Goal: Task Accomplishment & Management: Manage account settings

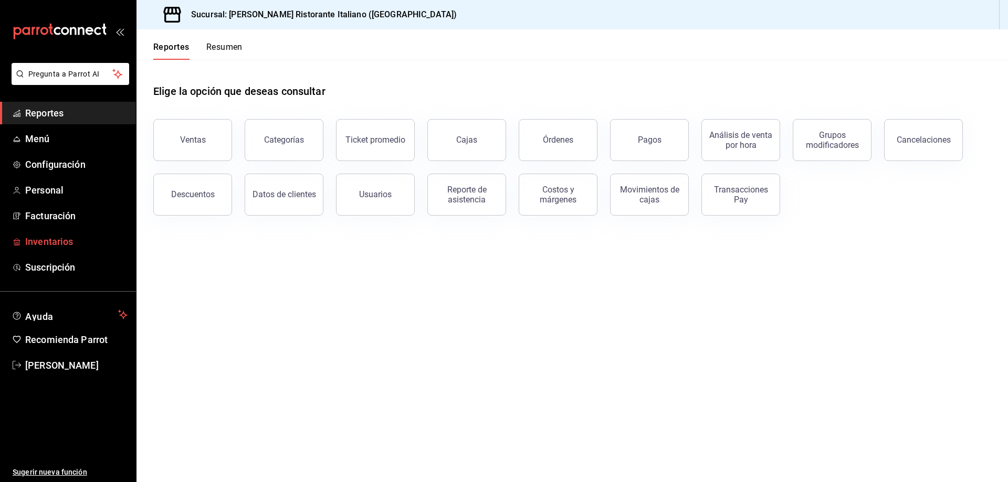
click at [64, 244] on span "Inventarios" at bounding box center [76, 242] width 102 height 14
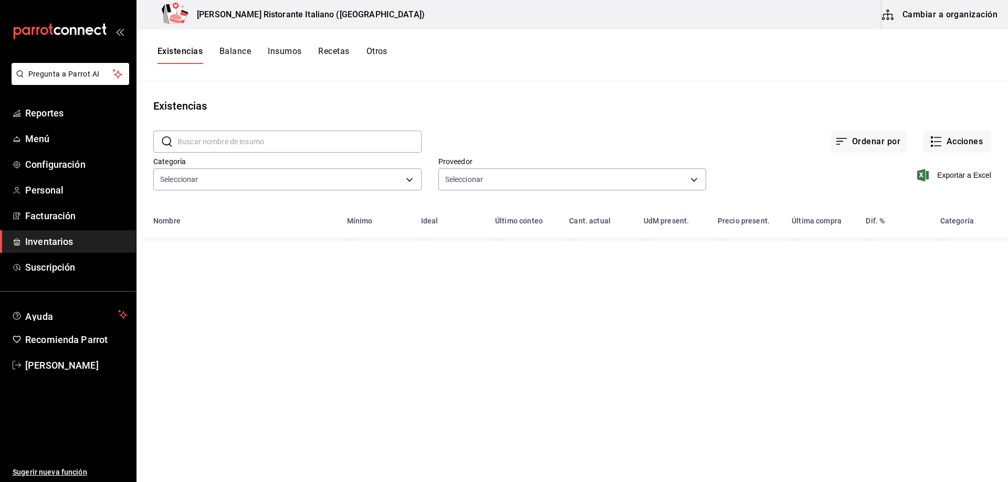
type input "a767d614-044e-4282-96a7-b6725af30640,e73509e5-2594-4467-97f6-0b1d389f9514,b0413…"
type input "b97900d1-c381-441d-adf0-1aa0f58ac97b,76896213-7f1b-4aba-8859-2ee2f5a42c9d,88e29…"
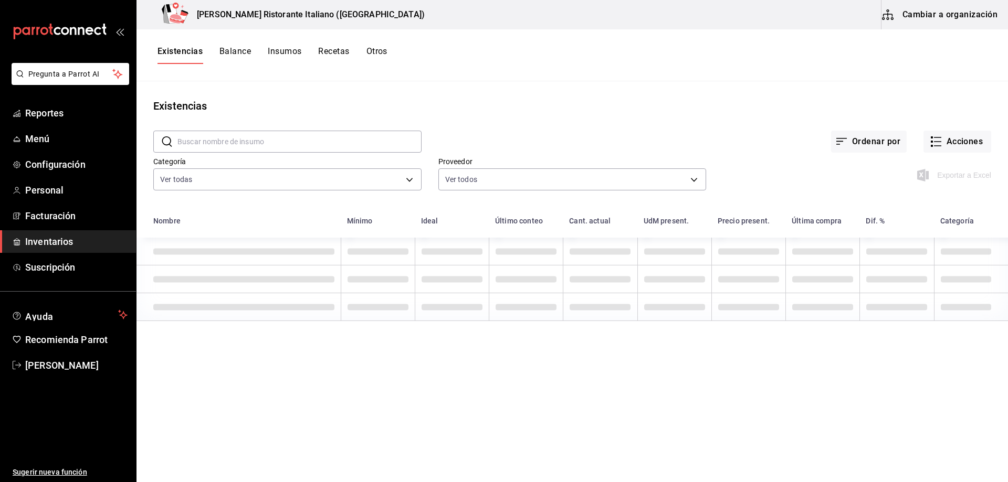
click at [280, 135] on input "text" at bounding box center [299, 141] width 244 height 21
click at [277, 141] on input "text" at bounding box center [299, 141] width 244 height 21
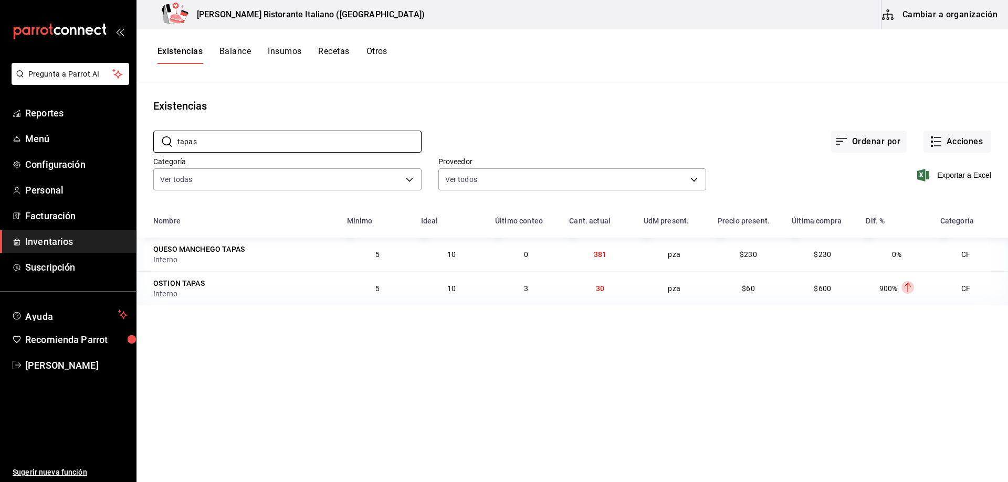
type input "tapas"
click at [236, 360] on main "Existencias ​ tapas ​ Ordenar por Acciones Categoría Ver todas a767d614-044e-42…" at bounding box center [571, 278] width 871 height 394
click at [242, 51] on button "Balance" at bounding box center [234, 55] width 31 height 18
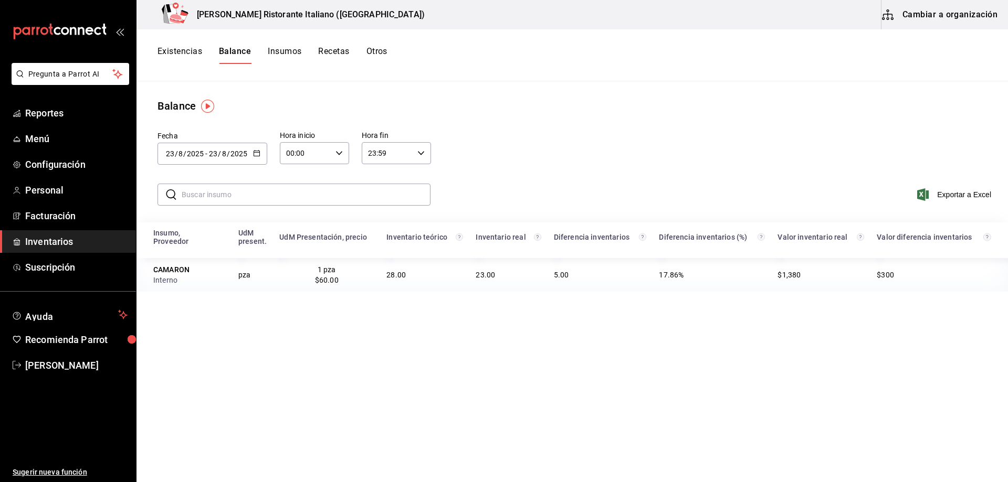
click at [259, 192] on input "text" at bounding box center [306, 194] width 249 height 21
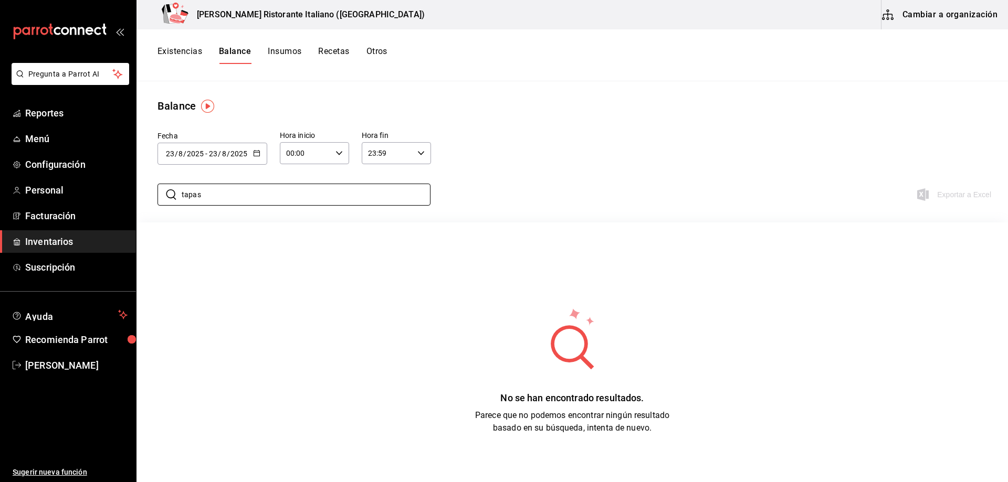
click at [432, 242] on div "No se han encontrado resultados. Parece que no podemos encontrar ningún resulta…" at bounding box center [571, 370] width 871 height 262
click at [267, 194] on input "tapas" at bounding box center [306, 194] width 249 height 21
type input "TAPAS"
click at [279, 49] on button "Insumos" at bounding box center [285, 55] width 34 height 18
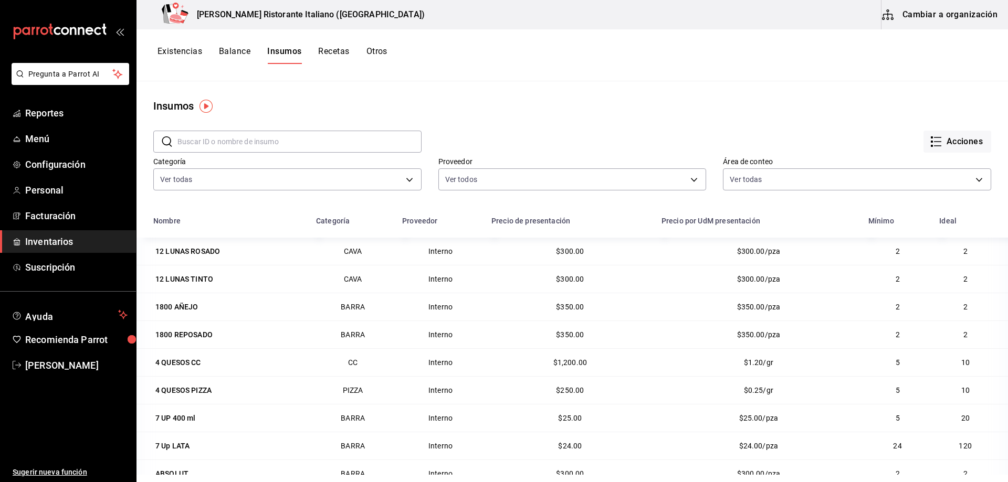
click at [238, 141] on input "text" at bounding box center [299, 141] width 244 height 21
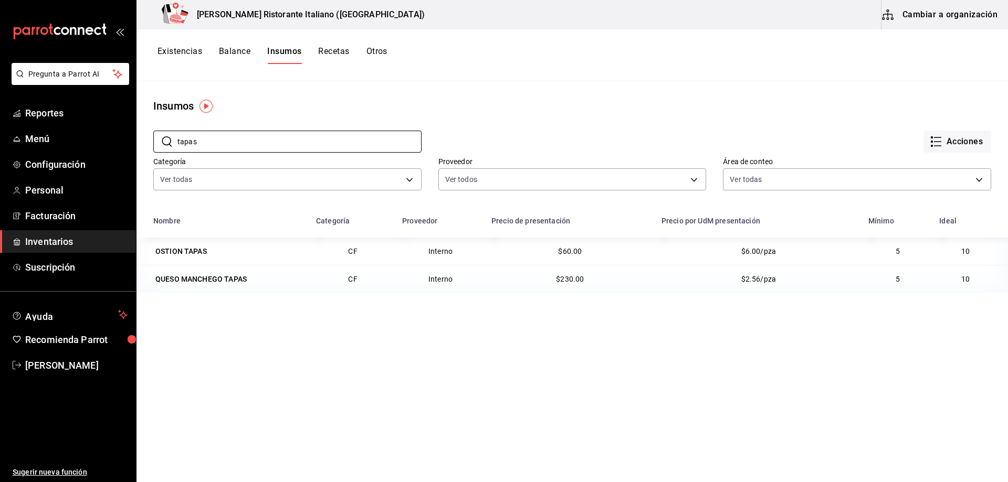
type input "tapas"
click at [234, 54] on button "Balance" at bounding box center [234, 55] width 31 height 18
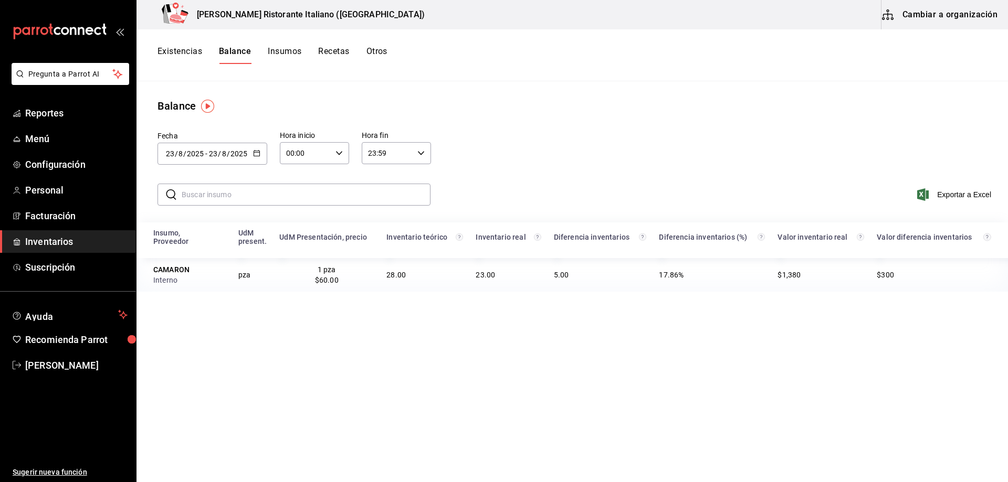
click at [254, 154] on icon "button" at bounding box center [256, 153] width 7 height 7
click at [204, 214] on li "Ayer" at bounding box center [206, 211] width 99 height 24
type input "[DATE]"
type input "22"
type input "[DATE]"
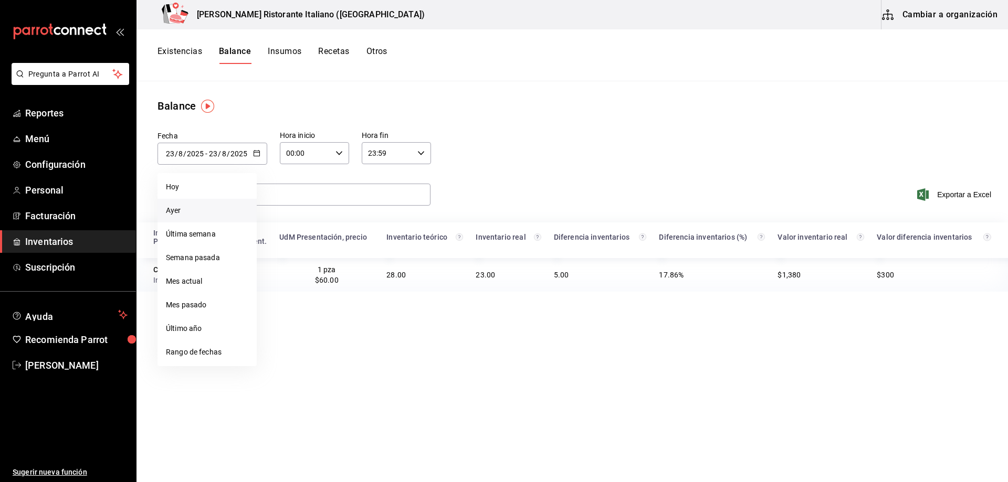
type input "22"
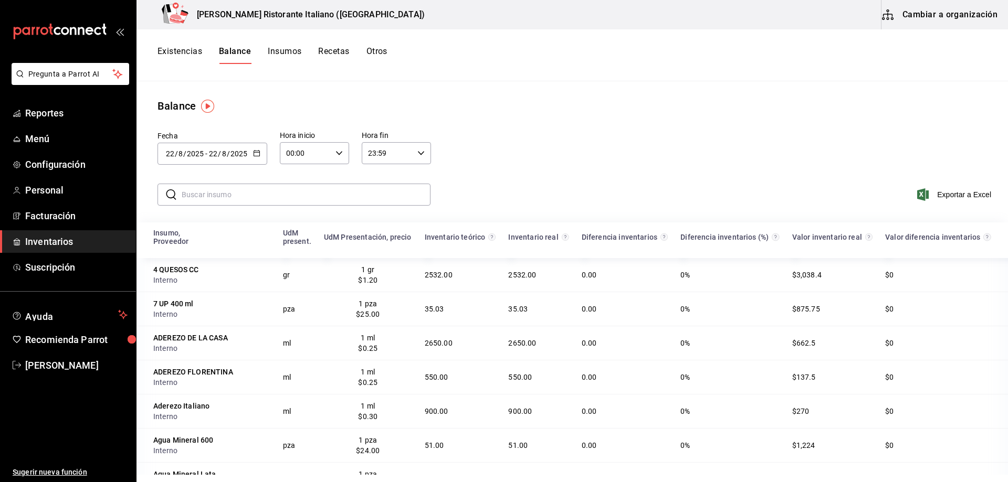
click at [287, 187] on input "text" at bounding box center [306, 194] width 249 height 21
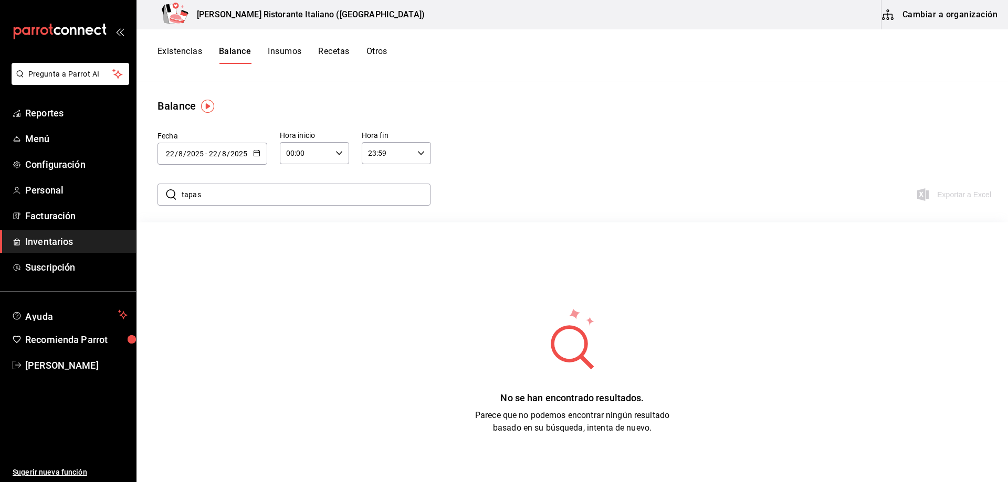
type input "TAPAS"
click at [248, 368] on div "No se han encontrado resultados. Parece que no podemos encontrar ningún resulta…" at bounding box center [571, 370] width 871 height 262
click at [181, 54] on button "Existencias" at bounding box center [179, 55] width 45 height 18
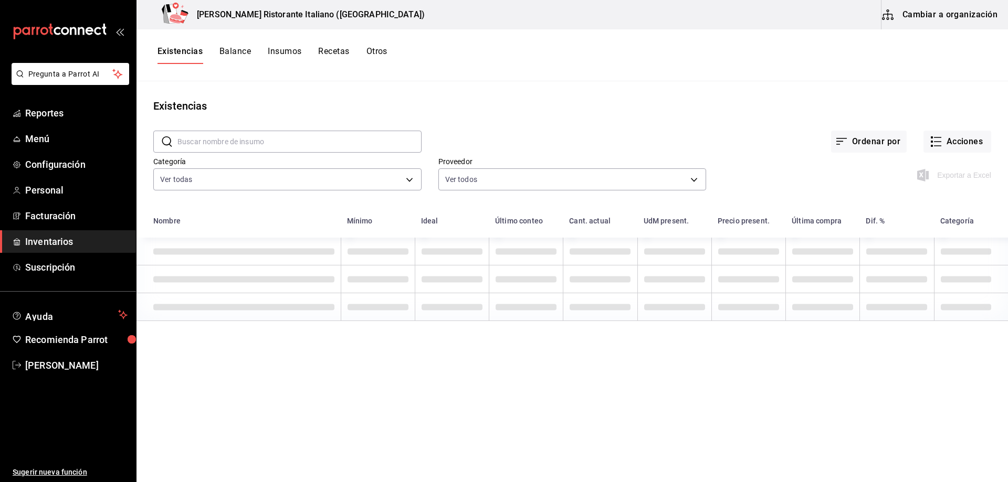
click at [326, 140] on input "text" at bounding box center [299, 141] width 244 height 21
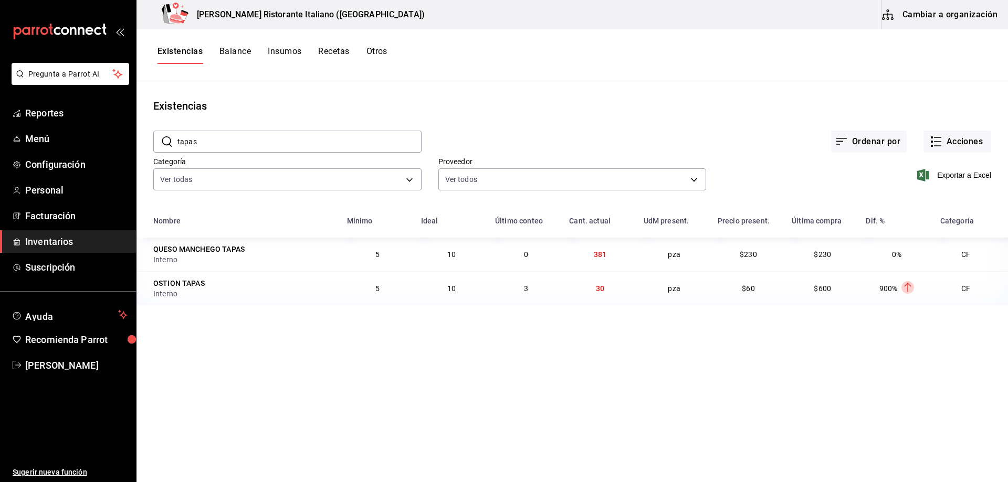
type input "TAPAS"
click at [58, 113] on span "Reportes" at bounding box center [76, 113] width 102 height 14
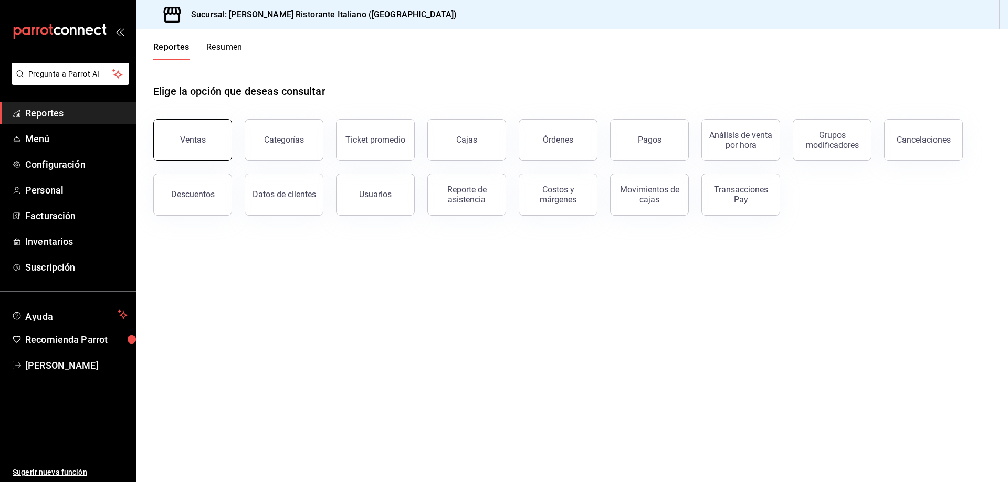
click at [216, 139] on button "Ventas" at bounding box center [192, 140] width 79 height 42
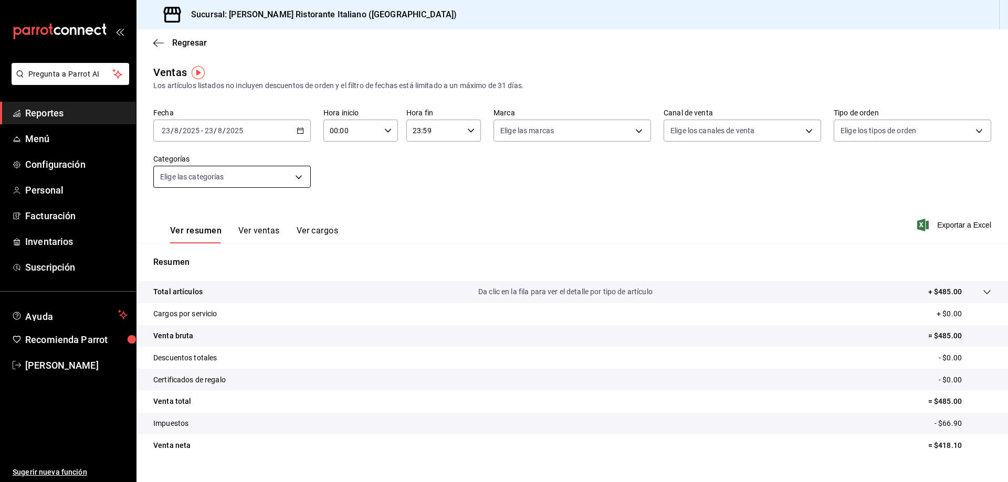
click at [299, 177] on body "Pregunta a Parrot AI Reportes Menú Configuración Personal Facturación Inventari…" at bounding box center [504, 241] width 1008 height 482
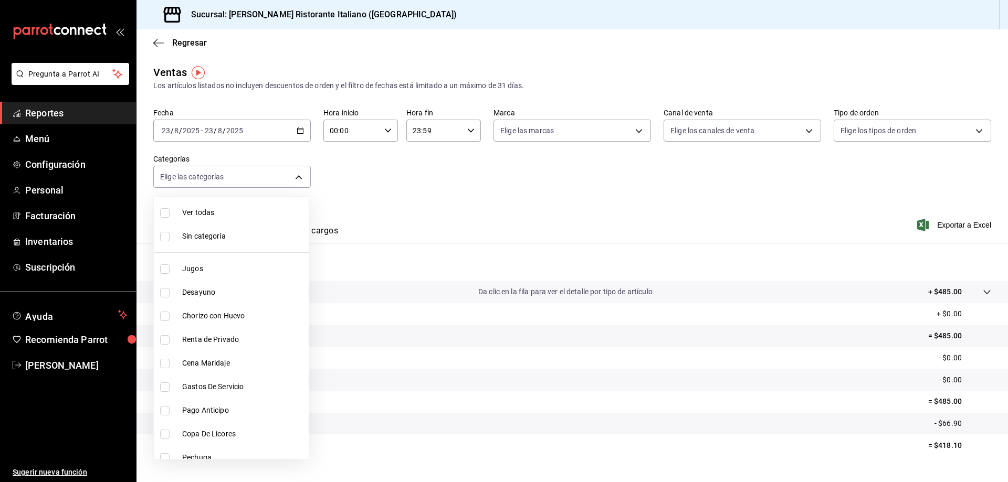
click at [352, 154] on div at bounding box center [504, 241] width 1008 height 482
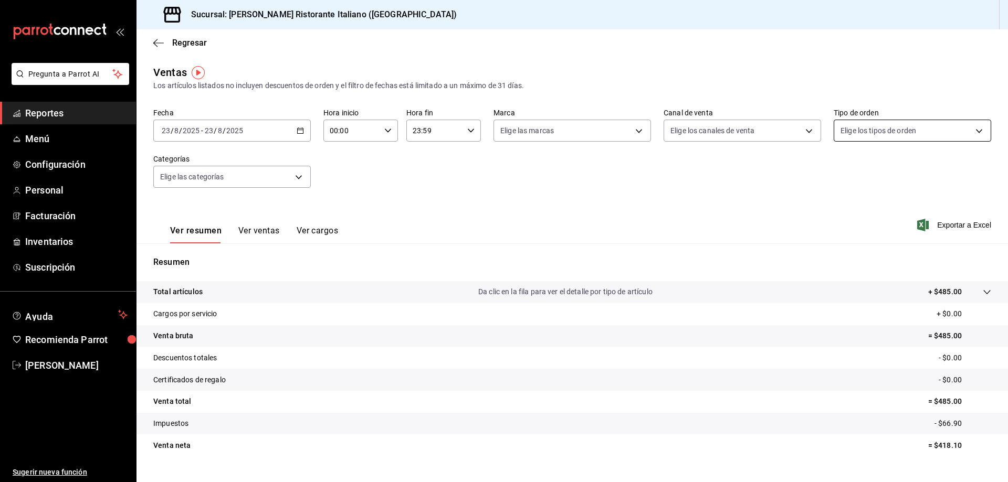
click at [945, 135] on body "Pregunta a Parrot AI Reportes Menú Configuración Personal Facturación Inventari…" at bounding box center [504, 241] width 1008 height 482
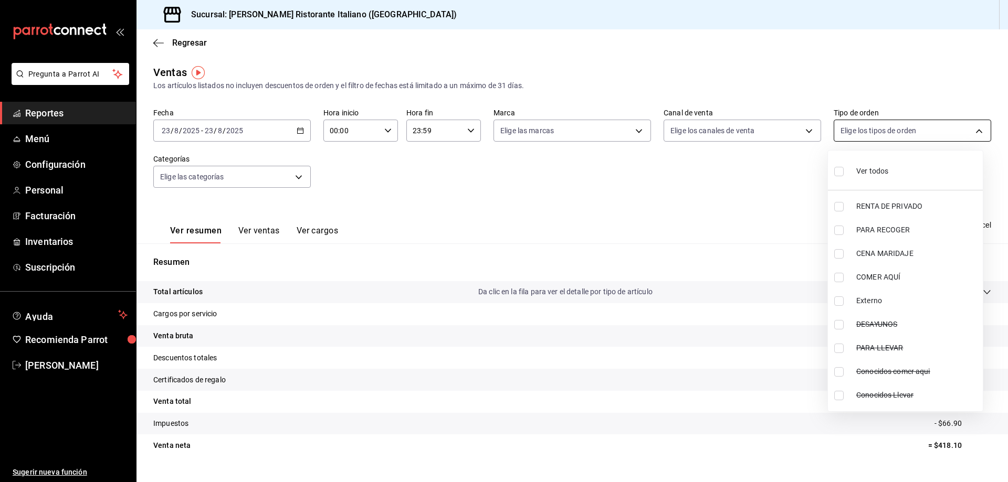
click at [945, 135] on div at bounding box center [504, 241] width 1008 height 482
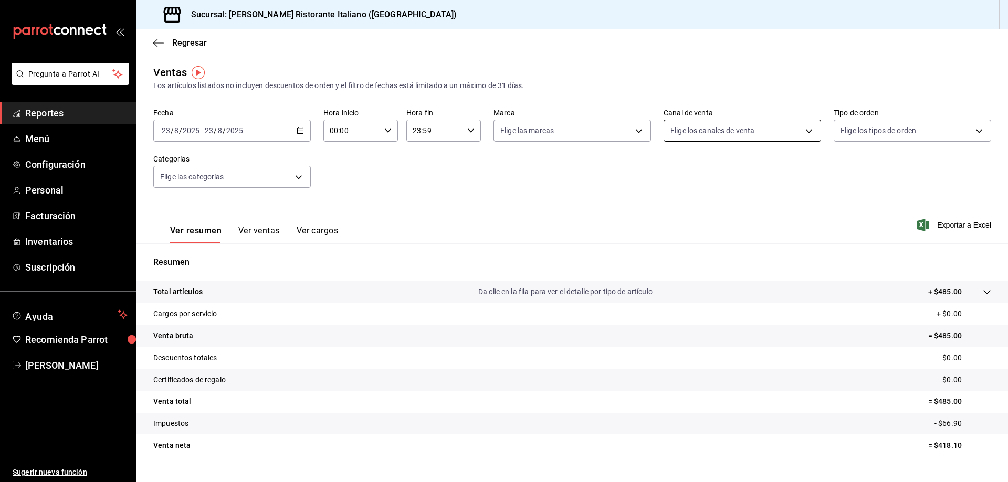
click at [756, 128] on body "Pregunta a Parrot AI Reportes Menú Configuración Personal Facturación Inventari…" at bounding box center [504, 241] width 1008 height 482
click at [756, 128] on div at bounding box center [504, 241] width 1008 height 482
click at [556, 134] on body "Pregunta a Parrot AI Reportes Menú Configuración Personal Facturación Inventari…" at bounding box center [504, 241] width 1008 height 482
click at [556, 134] on div at bounding box center [504, 241] width 1008 height 482
click at [252, 227] on button "Ver ventas" at bounding box center [258, 235] width 41 height 18
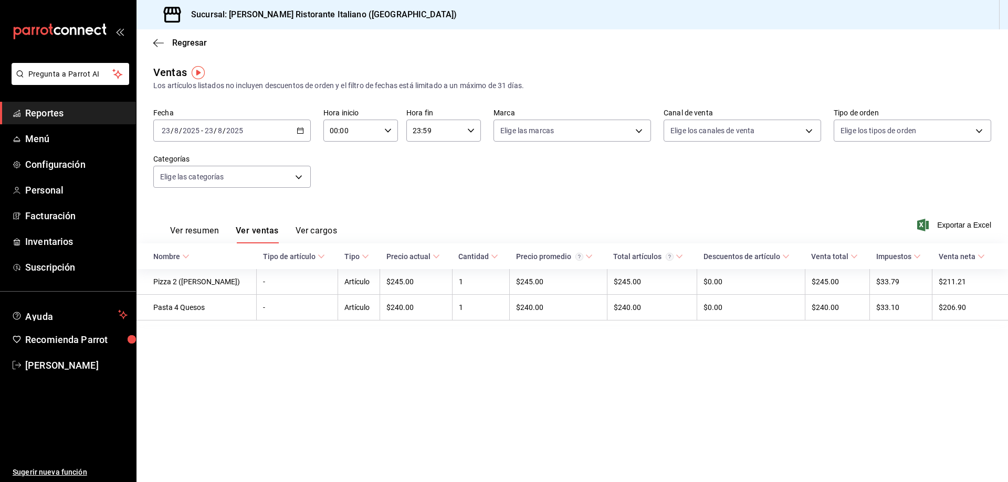
click at [277, 129] on div "[DATE] [DATE] - [DATE] [DATE]" at bounding box center [231, 131] width 157 height 22
click at [178, 42] on span "Regresar" at bounding box center [189, 43] width 35 height 10
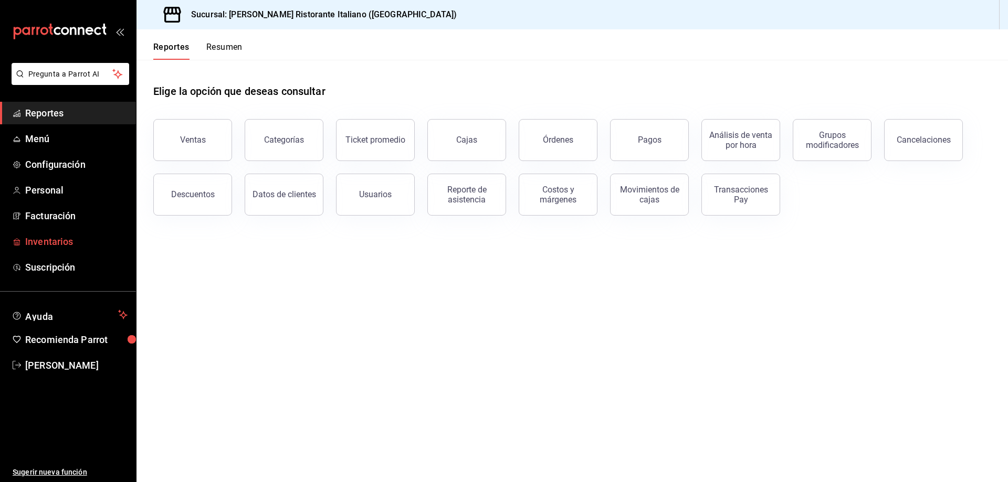
click at [46, 242] on span "Inventarios" at bounding box center [76, 242] width 102 height 14
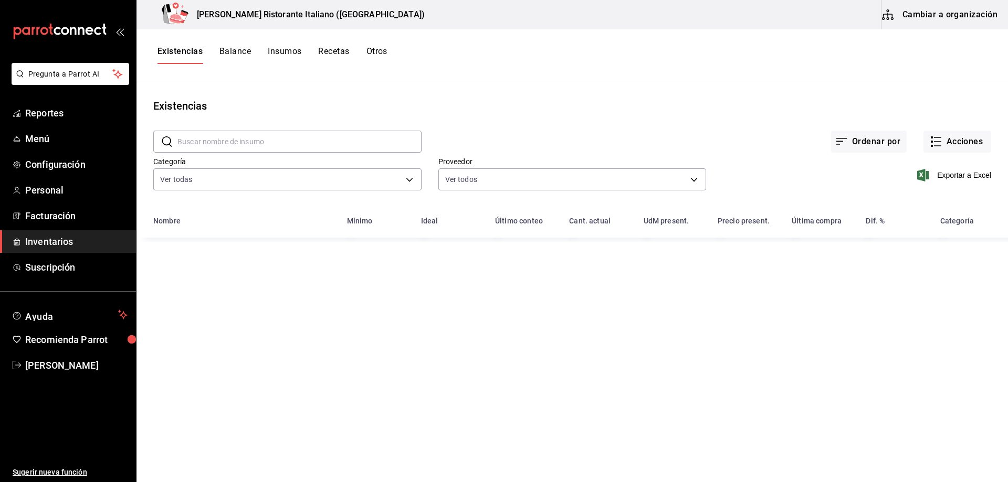
click at [232, 140] on input "text" at bounding box center [299, 141] width 244 height 21
type input "port"
click at [277, 330] on main "Existencias ​ port ​ Ordenar por Acciones Categoría Ver todas a767d614-044e-428…" at bounding box center [571, 278] width 871 height 394
click at [254, 140] on input "port" at bounding box center [299, 141] width 244 height 21
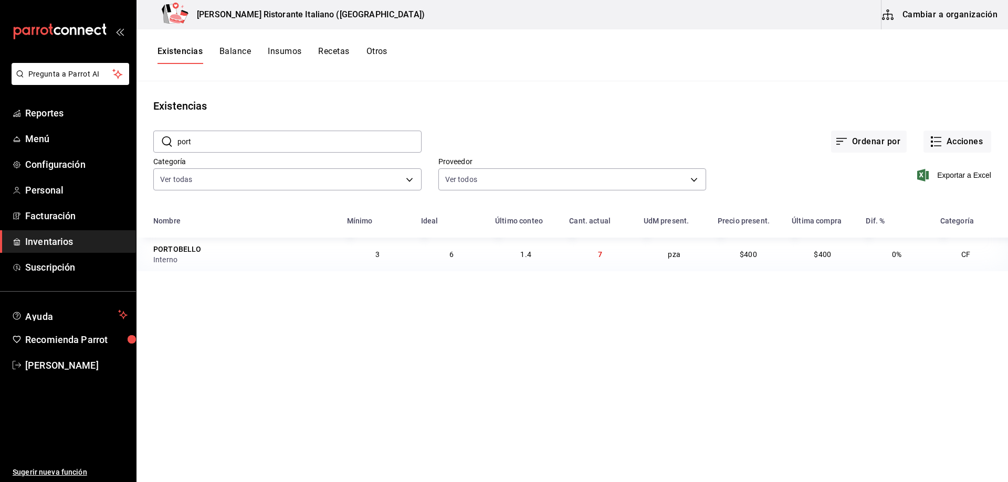
click at [278, 50] on button "Insumos" at bounding box center [285, 55] width 34 height 18
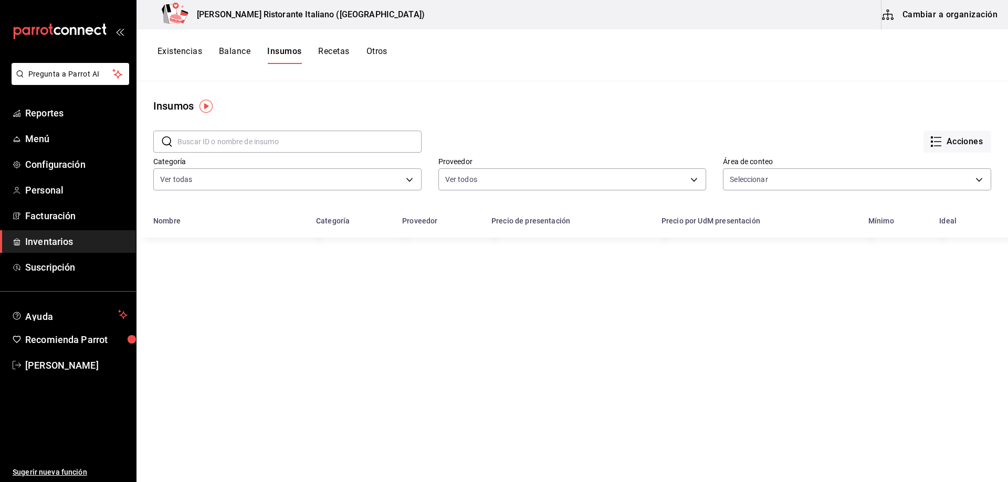
type input "b5192ea5-a1c5-41aa-abe1-a402924c239f,2763dc78-c986-44b1-b5e7-f26573252f2c"
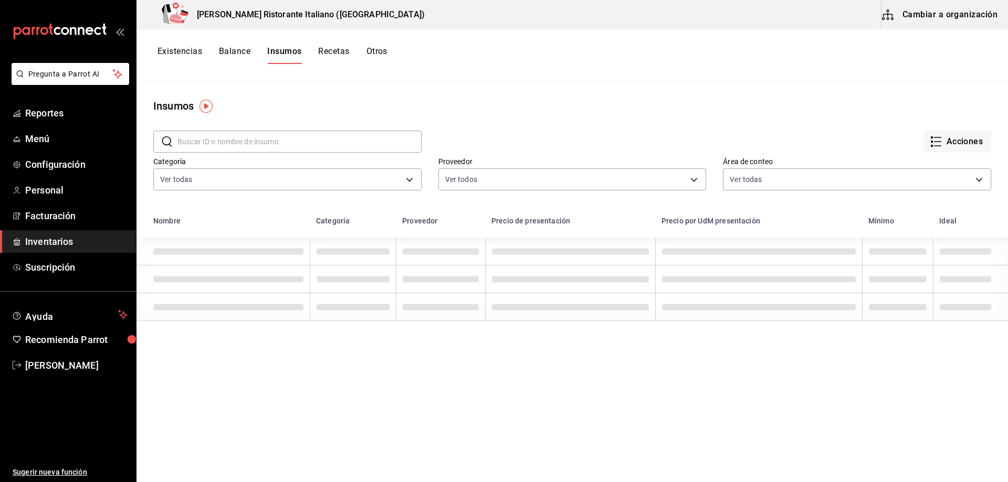
click at [952, 11] on button "Cambiar a organización" at bounding box center [940, 14] width 118 height 29
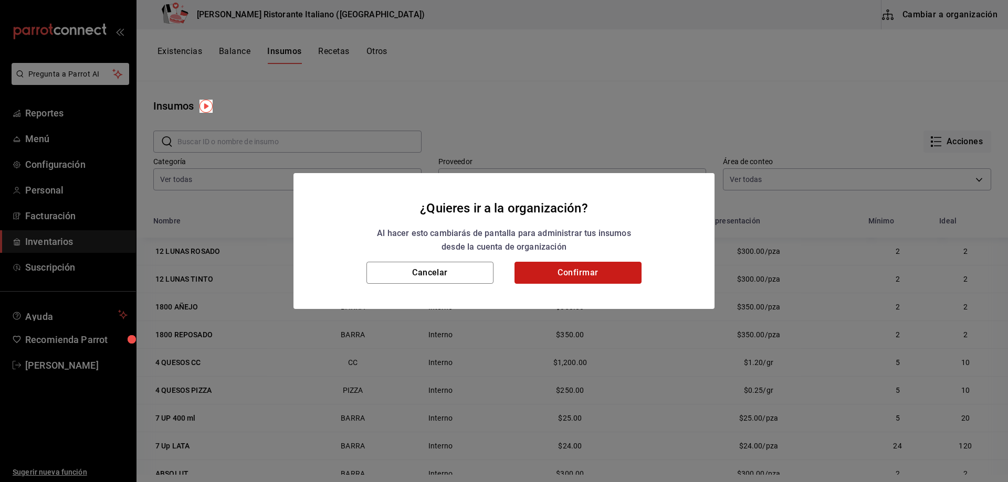
click at [562, 275] on button "Confirmar" at bounding box center [577, 273] width 127 height 22
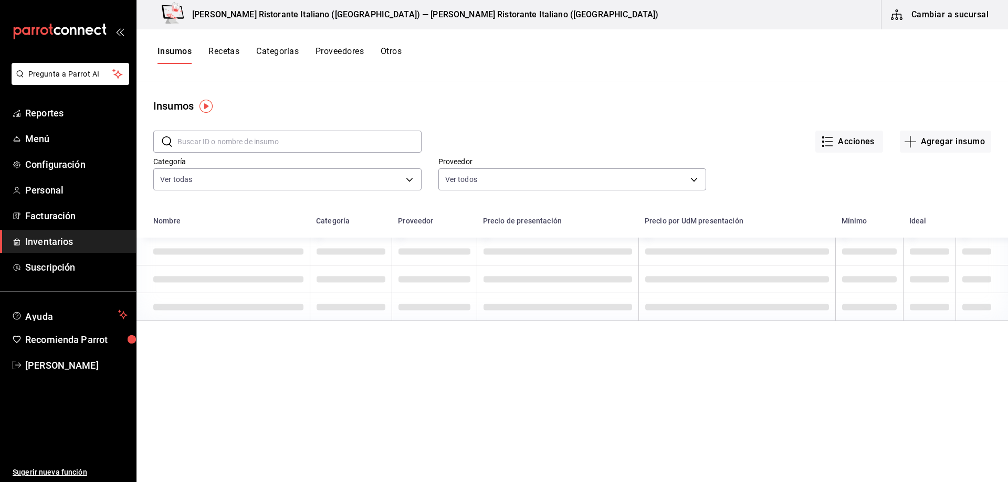
click at [258, 140] on input "text" at bounding box center [299, 141] width 244 height 21
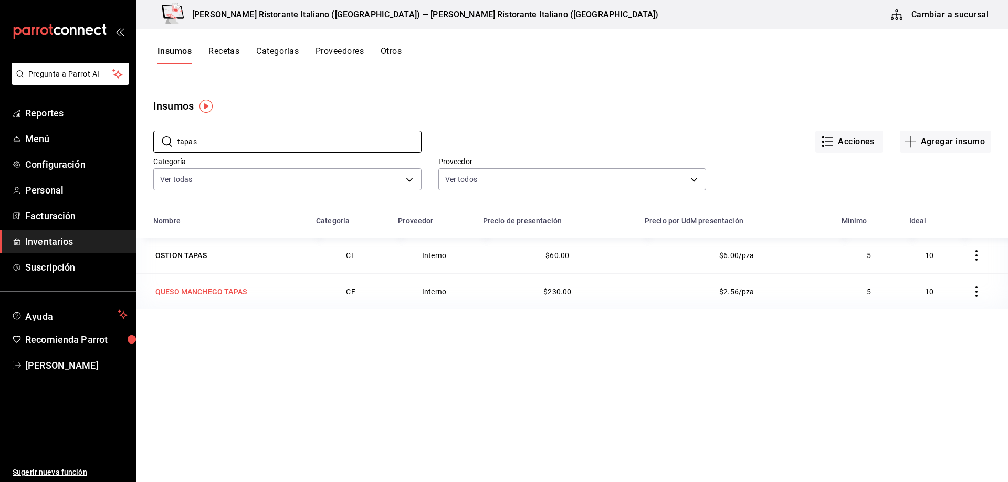
type input "tapas"
click at [177, 291] on div "QUESO MANCHEGO TAPAS" at bounding box center [200, 292] width 91 height 10
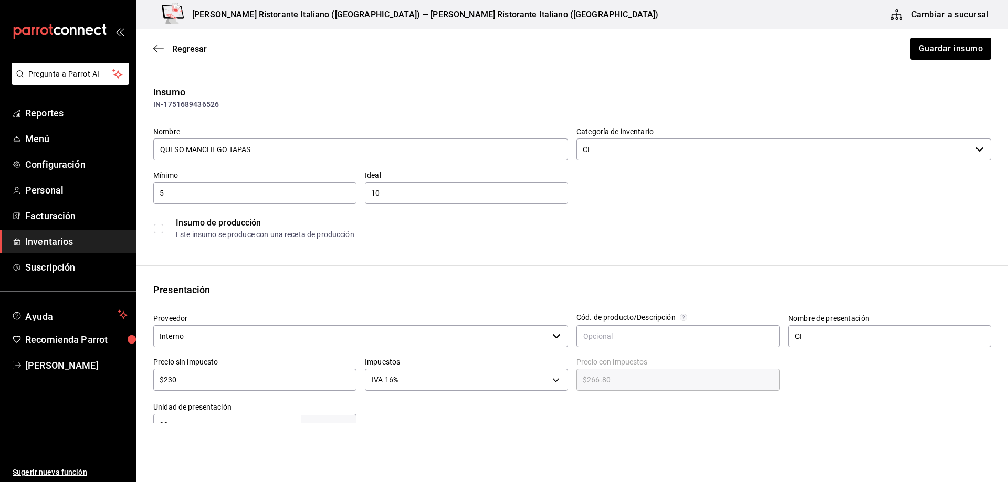
type input "$266.80"
